Goal: Task Accomplishment & Management: Use online tool/utility

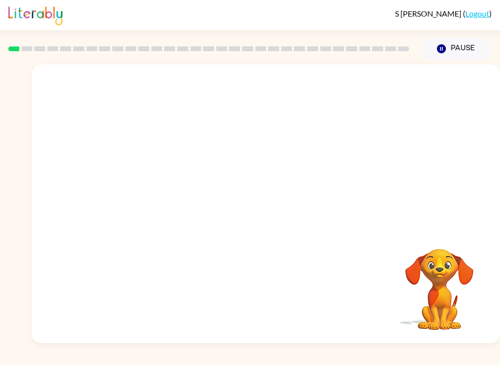
click at [457, 51] on button "Pause Pause" at bounding box center [456, 49] width 71 height 22
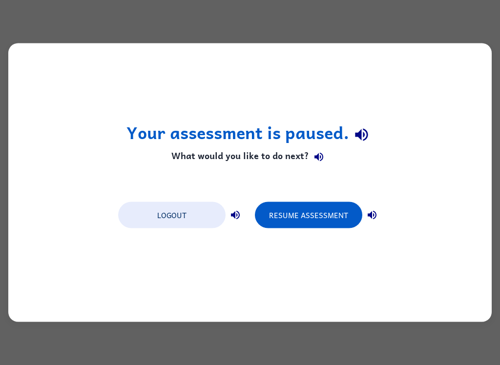
click at [325, 218] on button "Resume Assessment" at bounding box center [308, 215] width 107 height 26
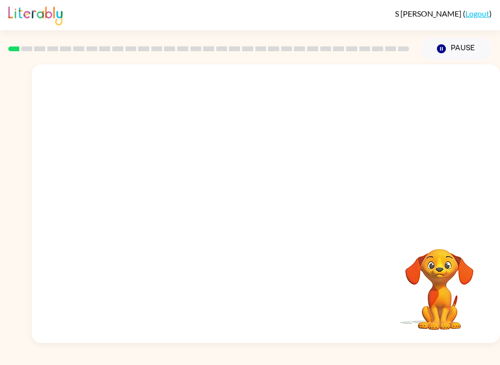
click at [458, 55] on button "Pause Pause" at bounding box center [456, 49] width 71 height 22
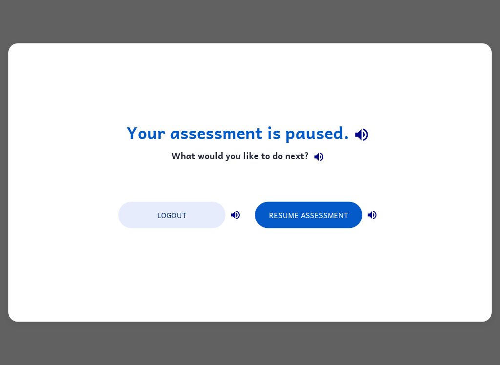
click at [310, 211] on button "Resume Assessment" at bounding box center [308, 215] width 107 height 26
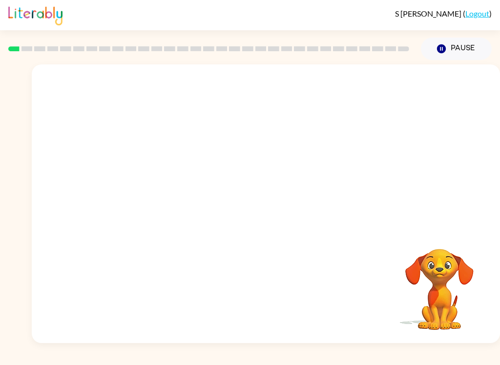
click at [456, 54] on button "Pause Pause" at bounding box center [456, 49] width 71 height 22
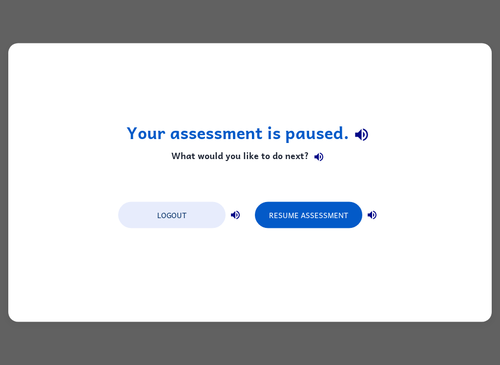
click at [341, 212] on button "Resume Assessment" at bounding box center [308, 215] width 107 height 26
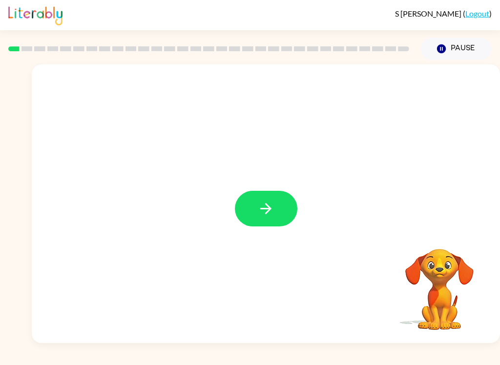
click at [266, 209] on icon "button" at bounding box center [265, 208] width 11 height 11
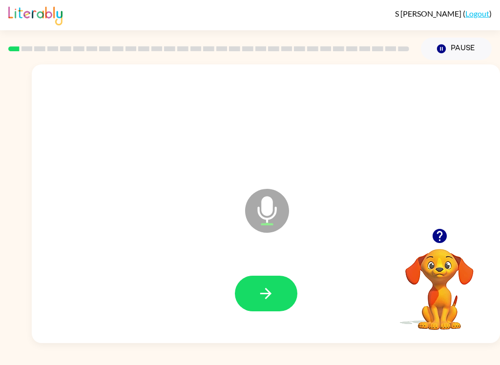
click at [277, 298] on button "button" at bounding box center [266, 294] width 62 height 36
click at [287, 294] on button "button" at bounding box center [266, 294] width 62 height 36
click at [290, 293] on button "button" at bounding box center [266, 294] width 62 height 36
click at [292, 290] on button "button" at bounding box center [266, 294] width 62 height 36
click at [281, 298] on button "button" at bounding box center [266, 294] width 62 height 36
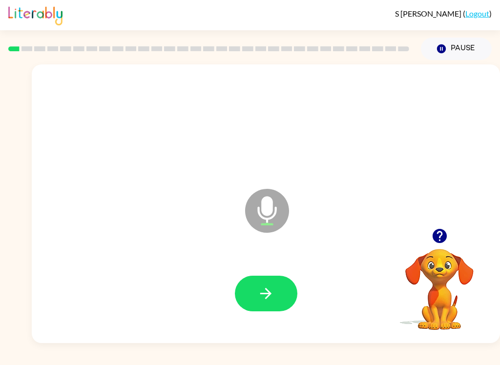
click at [272, 288] on icon "button" at bounding box center [265, 293] width 17 height 17
click at [280, 290] on button "button" at bounding box center [266, 294] width 62 height 36
click at [283, 300] on button "button" at bounding box center [266, 294] width 62 height 36
click at [287, 282] on button "button" at bounding box center [266, 294] width 62 height 36
click at [287, 287] on button "button" at bounding box center [266, 294] width 62 height 36
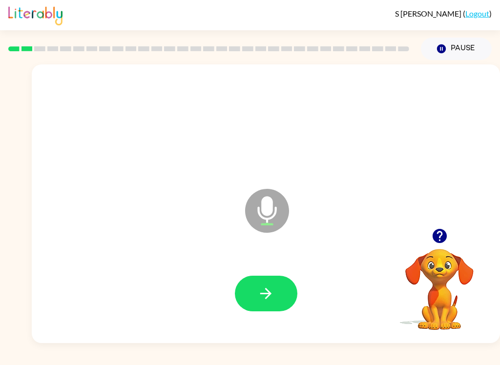
click at [279, 292] on button "button" at bounding box center [266, 294] width 62 height 36
click at [290, 291] on button "button" at bounding box center [266, 294] width 62 height 36
click at [284, 324] on div at bounding box center [265, 294] width 449 height 80
click at [268, 282] on button "button" at bounding box center [266, 294] width 62 height 36
click at [276, 291] on button "button" at bounding box center [266, 294] width 62 height 36
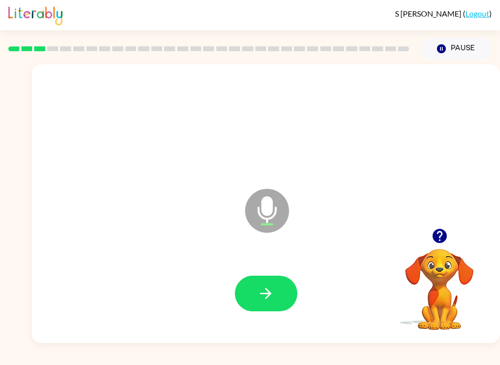
click at [284, 302] on button "button" at bounding box center [266, 294] width 62 height 36
click at [289, 297] on button "button" at bounding box center [266, 294] width 62 height 36
click at [280, 292] on button "button" at bounding box center [266, 294] width 62 height 36
click at [274, 298] on icon "button" at bounding box center [265, 293] width 17 height 17
click at [272, 291] on icon "button" at bounding box center [265, 293] width 17 height 17
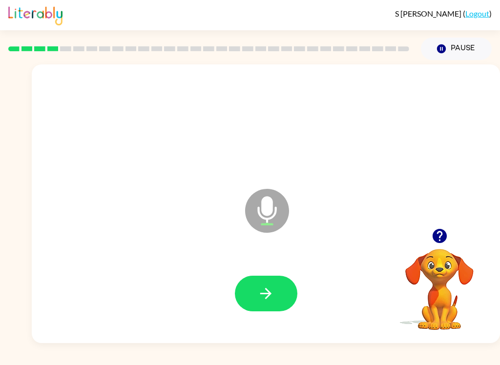
click at [272, 291] on div at bounding box center [265, 294] width 449 height 80
click at [266, 279] on button "button" at bounding box center [266, 294] width 62 height 36
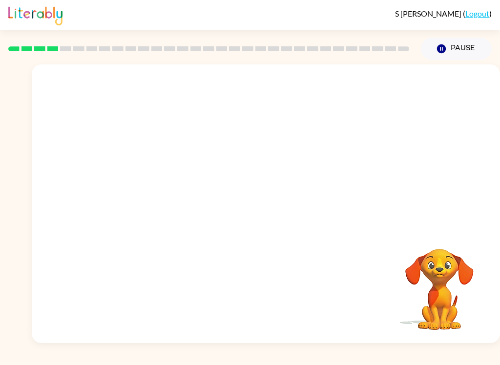
click at [455, 120] on div at bounding box center [265, 124] width 449 height 80
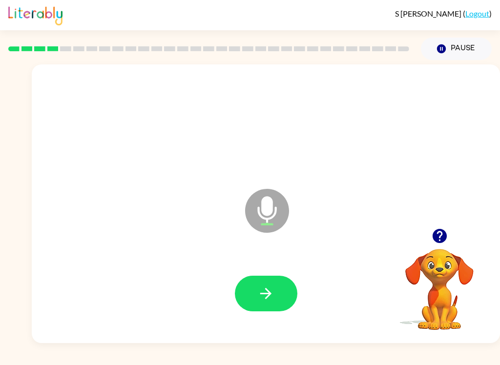
click at [296, 283] on div at bounding box center [266, 294] width 62 height 36
click at [284, 305] on button "button" at bounding box center [266, 294] width 62 height 36
click at [284, 291] on button "button" at bounding box center [266, 294] width 62 height 36
click at [266, 301] on icon "button" at bounding box center [265, 293] width 17 height 17
click at [282, 302] on button "button" at bounding box center [266, 294] width 62 height 36
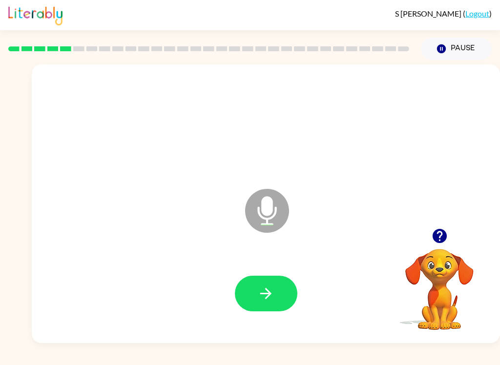
click at [282, 292] on button "button" at bounding box center [266, 294] width 62 height 36
click at [272, 288] on icon "button" at bounding box center [265, 293] width 17 height 17
click at [276, 290] on button "button" at bounding box center [266, 294] width 62 height 36
click at [281, 294] on button "button" at bounding box center [266, 294] width 62 height 36
click at [276, 283] on button "button" at bounding box center [266, 294] width 62 height 36
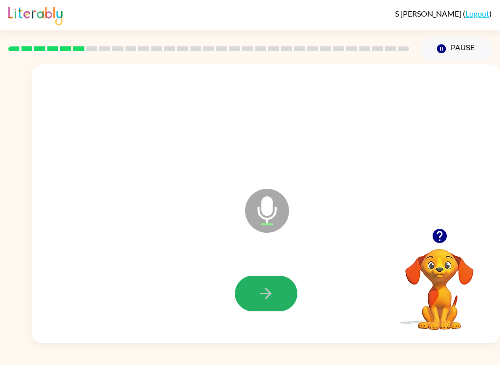
click at [276, 295] on button "button" at bounding box center [266, 294] width 62 height 36
click at [277, 296] on button "button" at bounding box center [266, 294] width 62 height 36
click at [280, 287] on button "button" at bounding box center [266, 294] width 62 height 36
click at [270, 290] on icon "button" at bounding box center [265, 293] width 17 height 17
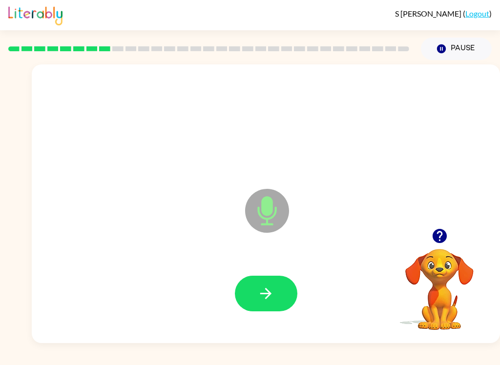
click at [258, 292] on icon "button" at bounding box center [265, 293] width 17 height 17
click at [273, 296] on icon "button" at bounding box center [265, 293] width 17 height 17
click at [279, 292] on button "button" at bounding box center [266, 294] width 62 height 36
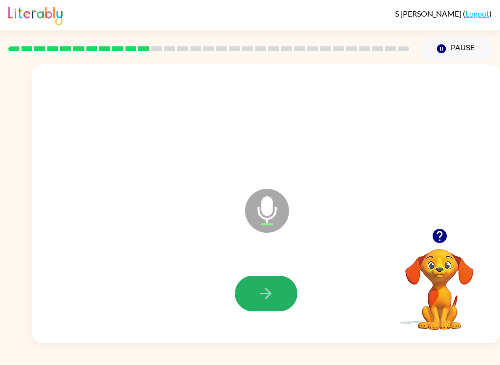
click at [273, 288] on icon "button" at bounding box center [265, 293] width 17 height 17
click at [267, 304] on button "button" at bounding box center [266, 294] width 62 height 36
click at [269, 299] on icon "button" at bounding box center [265, 293] width 17 height 17
click at [280, 288] on button "button" at bounding box center [266, 294] width 62 height 36
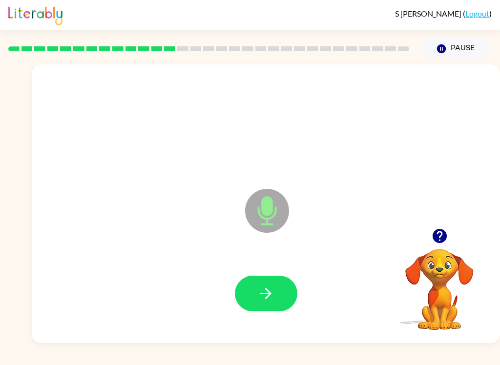
click at [285, 292] on button "button" at bounding box center [266, 294] width 62 height 36
click at [277, 292] on button "button" at bounding box center [266, 294] width 62 height 36
click at [277, 289] on button "button" at bounding box center [266, 294] width 62 height 36
click at [275, 285] on button "button" at bounding box center [266, 294] width 62 height 36
click at [267, 289] on icon "button" at bounding box center [265, 293] width 17 height 17
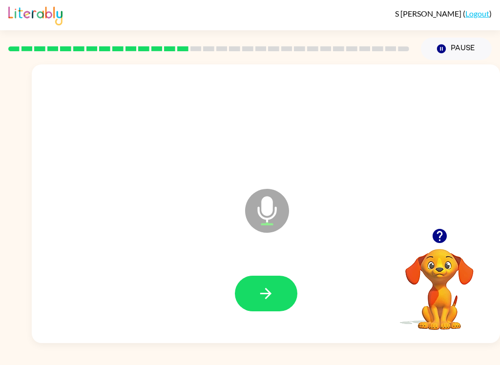
click at [287, 284] on button "button" at bounding box center [266, 294] width 62 height 36
click at [293, 281] on div at bounding box center [266, 294] width 62 height 36
click at [282, 284] on button "button" at bounding box center [266, 294] width 62 height 36
click at [291, 284] on button "button" at bounding box center [266, 294] width 62 height 36
click at [288, 292] on button "button" at bounding box center [266, 294] width 62 height 36
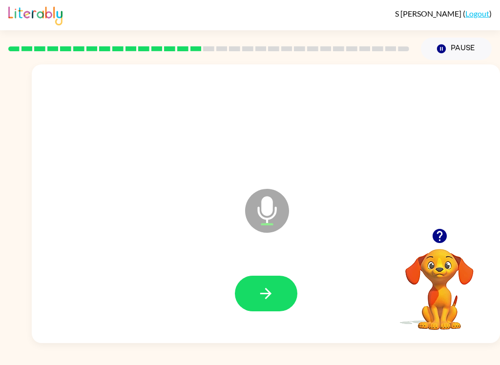
click at [266, 293] on icon "button" at bounding box center [265, 293] width 11 height 11
click at [269, 290] on icon "button" at bounding box center [265, 293] width 17 height 17
click at [271, 290] on icon "button" at bounding box center [265, 293] width 17 height 17
click at [285, 288] on button "button" at bounding box center [266, 294] width 62 height 36
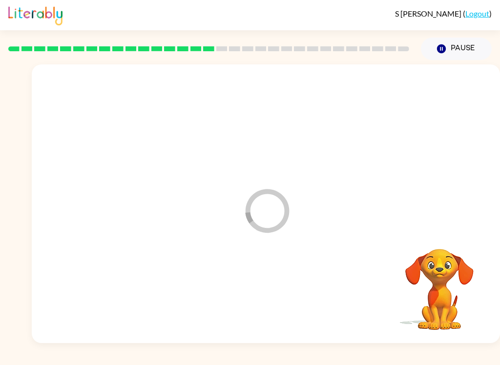
click at [285, 287] on div at bounding box center [265, 294] width 449 height 80
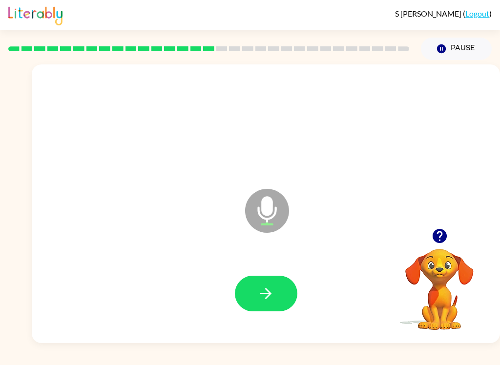
click at [282, 294] on button "button" at bounding box center [266, 294] width 62 height 36
click at [275, 291] on button "button" at bounding box center [266, 294] width 62 height 36
click at [272, 292] on icon "button" at bounding box center [265, 293] width 17 height 17
click at [271, 289] on icon "button" at bounding box center [265, 293] width 17 height 17
click at [294, 293] on button "button" at bounding box center [266, 294] width 62 height 36
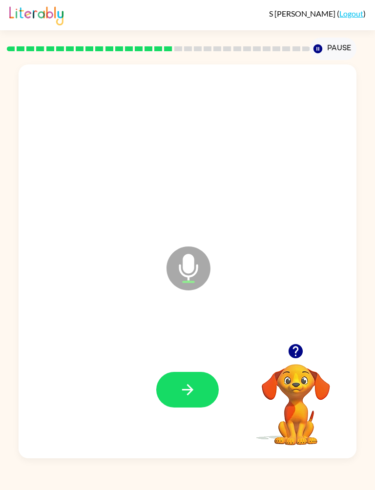
click at [200, 365] on button "button" at bounding box center [187, 390] width 62 height 36
click at [199, 365] on button "button" at bounding box center [187, 390] width 62 height 36
click at [210, 365] on button "button" at bounding box center [187, 390] width 62 height 36
click at [200, 365] on button "button" at bounding box center [187, 390] width 62 height 36
click at [196, 365] on button "button" at bounding box center [187, 390] width 62 height 36
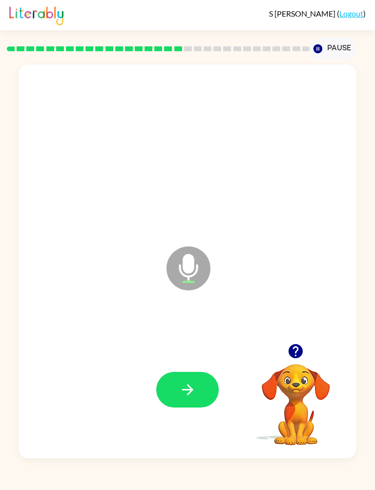
click at [199, 365] on button "button" at bounding box center [187, 390] width 62 height 36
click at [194, 365] on icon "button" at bounding box center [187, 389] width 17 height 17
click at [201, 365] on button "button" at bounding box center [187, 390] width 62 height 36
click at [199, 365] on button "button" at bounding box center [187, 390] width 62 height 36
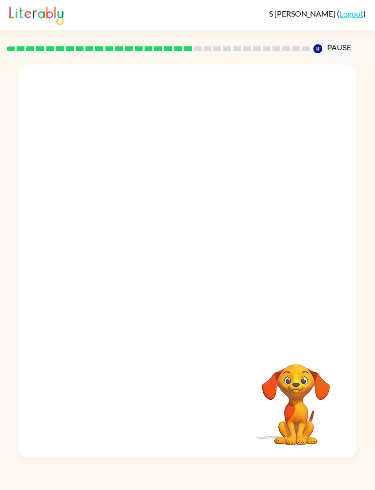
click at [313, 365] on video "Your browser must support playing .mp4 files to use Literably. Please try using…" at bounding box center [296, 398] width 98 height 98
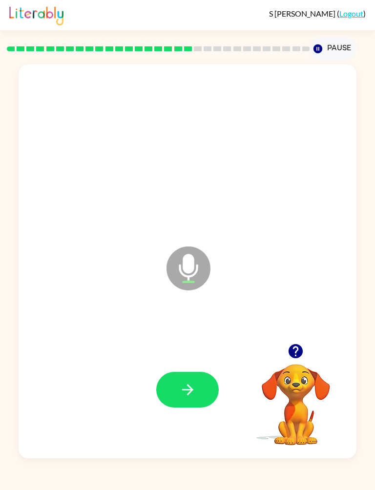
click at [201, 365] on button "button" at bounding box center [187, 390] width 62 height 36
click at [197, 365] on button "button" at bounding box center [187, 390] width 62 height 36
click at [195, 365] on icon "button" at bounding box center [187, 389] width 17 height 17
click at [205, 365] on button "button" at bounding box center [187, 390] width 62 height 36
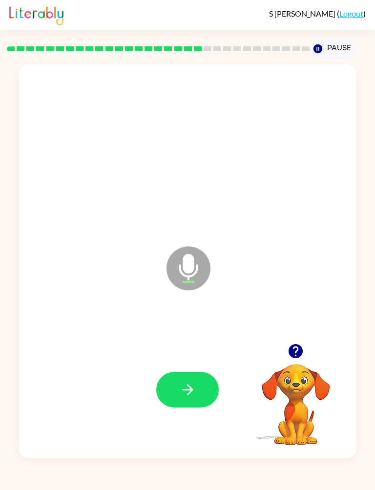
click at [202, 365] on button "button" at bounding box center [187, 390] width 62 height 36
click at [206, 365] on button "button" at bounding box center [187, 390] width 62 height 36
click at [205, 365] on button "button" at bounding box center [187, 390] width 62 height 36
click at [213, 365] on button "button" at bounding box center [187, 390] width 62 height 36
click at [187, 365] on icon "button" at bounding box center [187, 389] width 11 height 11
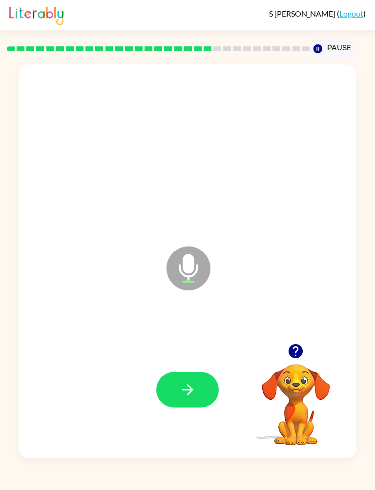
click at [196, 365] on icon "button" at bounding box center [187, 389] width 17 height 17
click at [194, 365] on icon "button" at bounding box center [187, 389] width 17 height 17
click at [180, 365] on icon "button" at bounding box center [187, 389] width 17 height 17
click at [198, 365] on button "button" at bounding box center [187, 390] width 62 height 36
click at [194, 365] on button "button" at bounding box center [187, 390] width 62 height 36
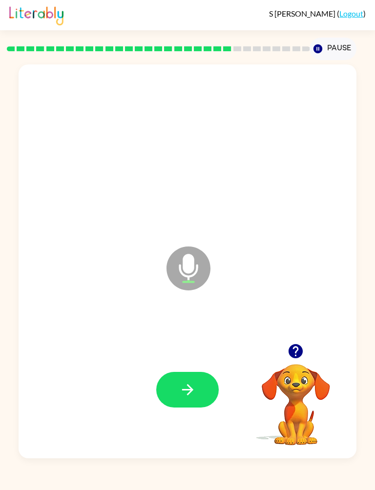
click at [200, 365] on button "button" at bounding box center [187, 390] width 62 height 36
click at [196, 365] on icon "button" at bounding box center [187, 389] width 17 height 17
click at [192, 365] on icon "button" at bounding box center [187, 389] width 17 height 17
click at [204, 365] on button "button" at bounding box center [187, 390] width 62 height 36
click at [205, 365] on button "button" at bounding box center [187, 390] width 62 height 36
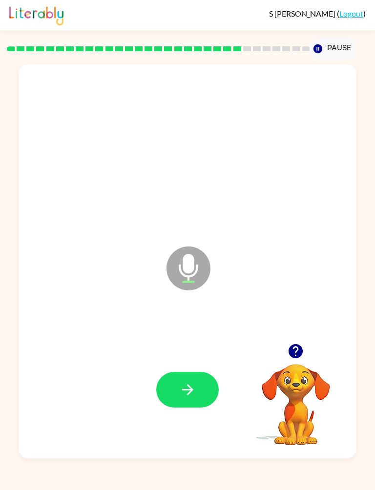
click at [215, 365] on button "button" at bounding box center [187, 390] width 62 height 36
click at [194, 365] on icon "button" at bounding box center [187, 389] width 17 height 17
click at [203, 365] on button "button" at bounding box center [187, 390] width 62 height 36
click at [183, 365] on icon "button" at bounding box center [187, 389] width 17 height 17
click at [198, 365] on button "button" at bounding box center [187, 390] width 62 height 36
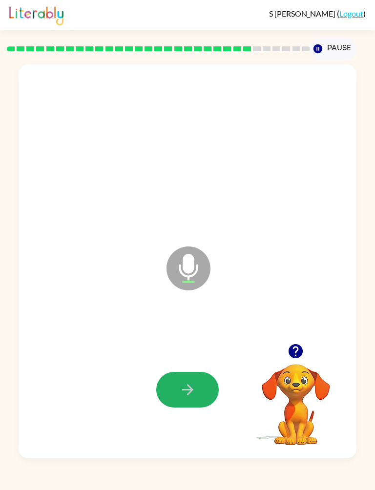
click at [200, 365] on button "button" at bounding box center [187, 390] width 62 height 36
click at [186, 365] on icon "button" at bounding box center [187, 389] width 17 height 17
click at [339, 39] on button "Pause Pause" at bounding box center [333, 49] width 46 height 22
